Goal: Information Seeking & Learning: Learn about a topic

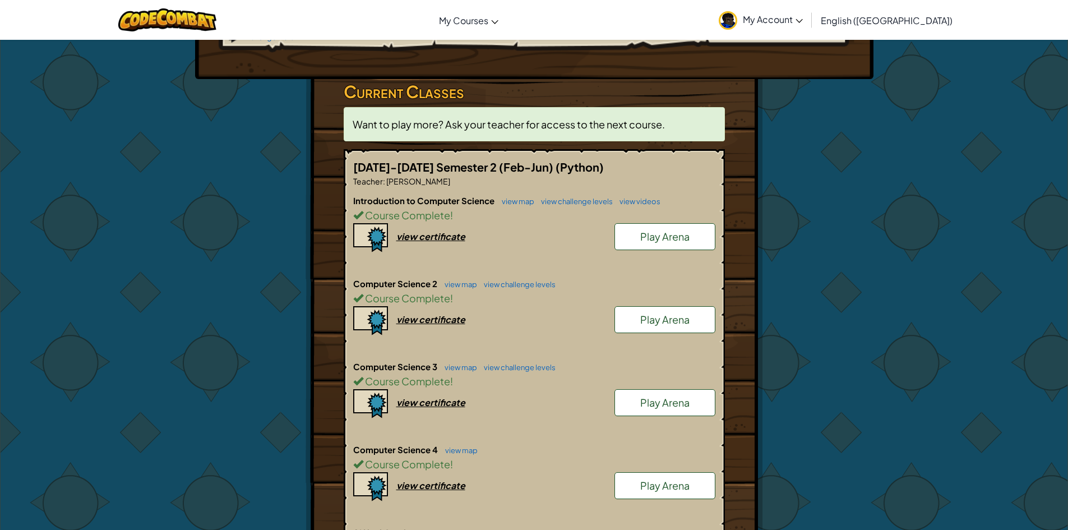
scroll to position [280, 0]
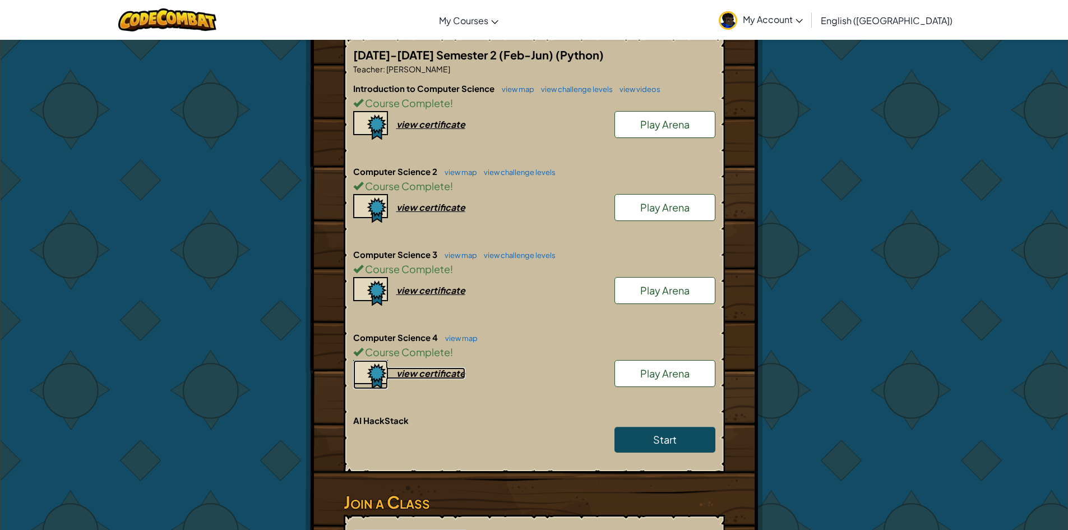
click at [434, 367] on div "view certificate" at bounding box center [430, 373] width 69 height 12
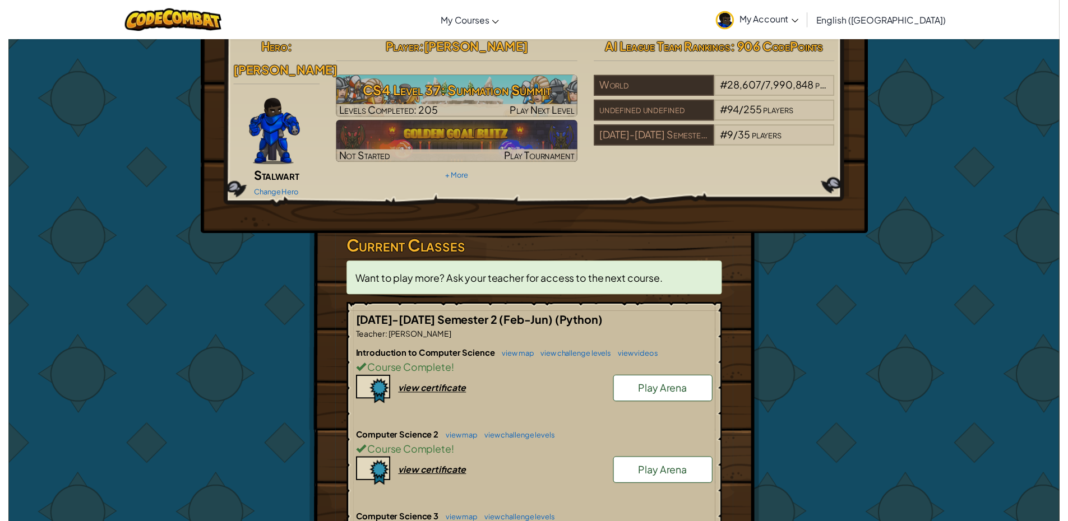
scroll to position [0, 0]
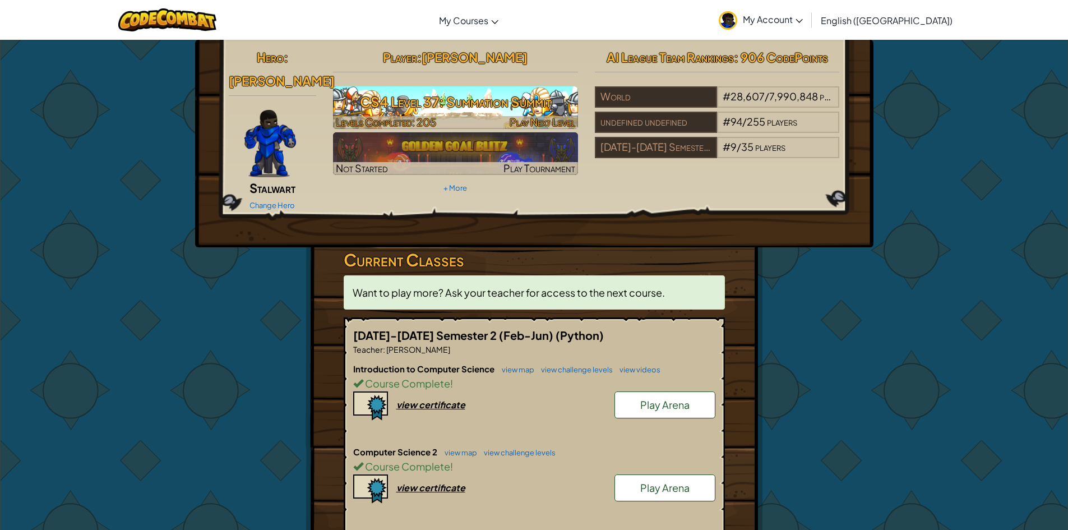
click at [534, 120] on span "Play Next Level" at bounding box center [543, 121] width 66 height 13
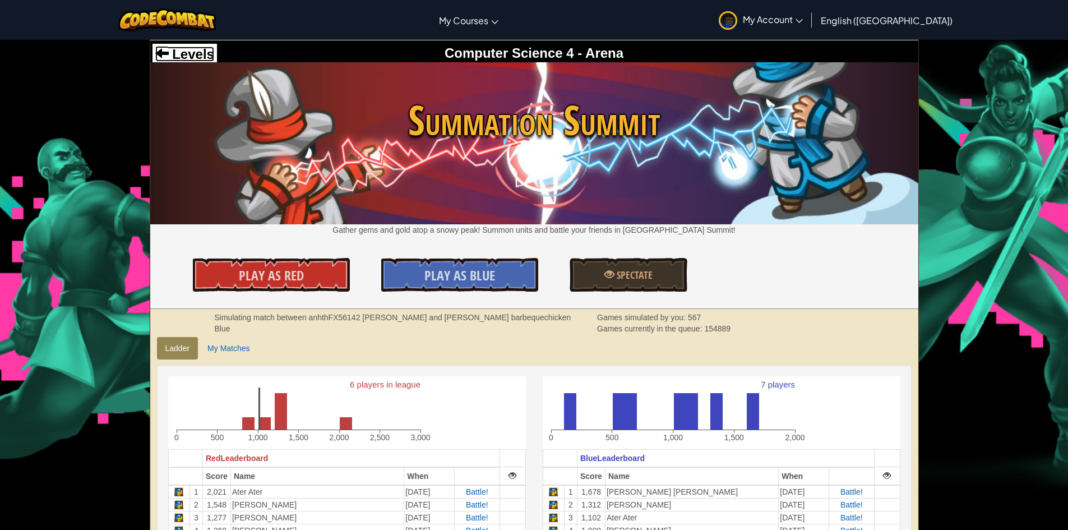
click at [184, 50] on span "Levels" at bounding box center [191, 54] width 45 height 15
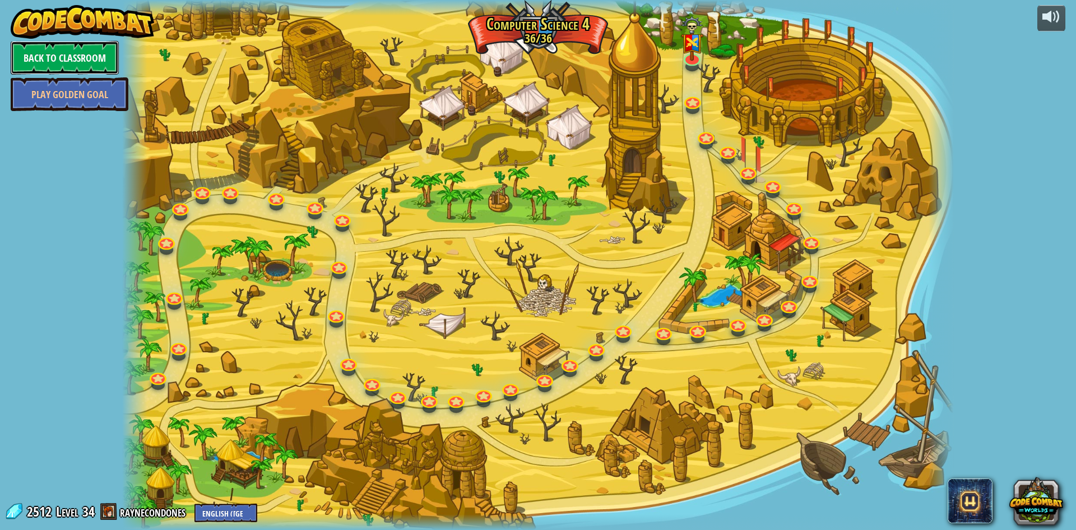
click at [45, 49] on link "Back to Classroom" at bounding box center [65, 58] width 108 height 34
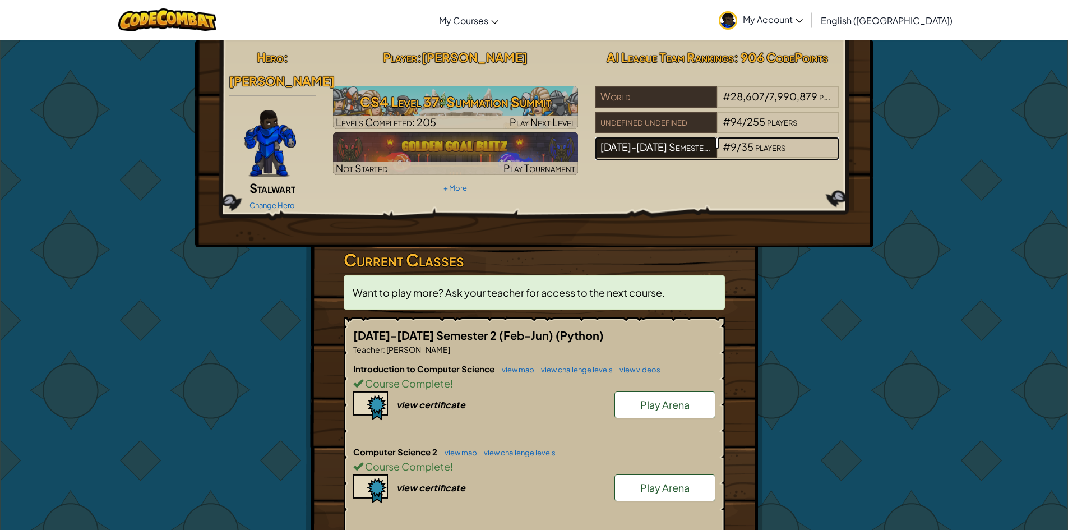
click at [690, 150] on div "[DATE]-[DATE] Semester 2 (Feb-Jun)" at bounding box center [656, 147] width 122 height 21
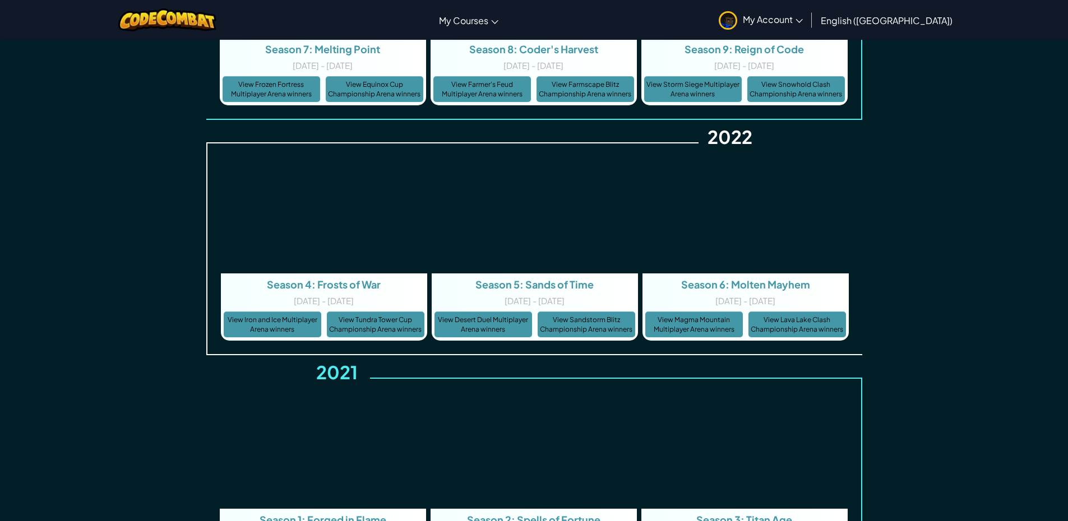
scroll to position [2901, 0]
